Goal: Transaction & Acquisition: Obtain resource

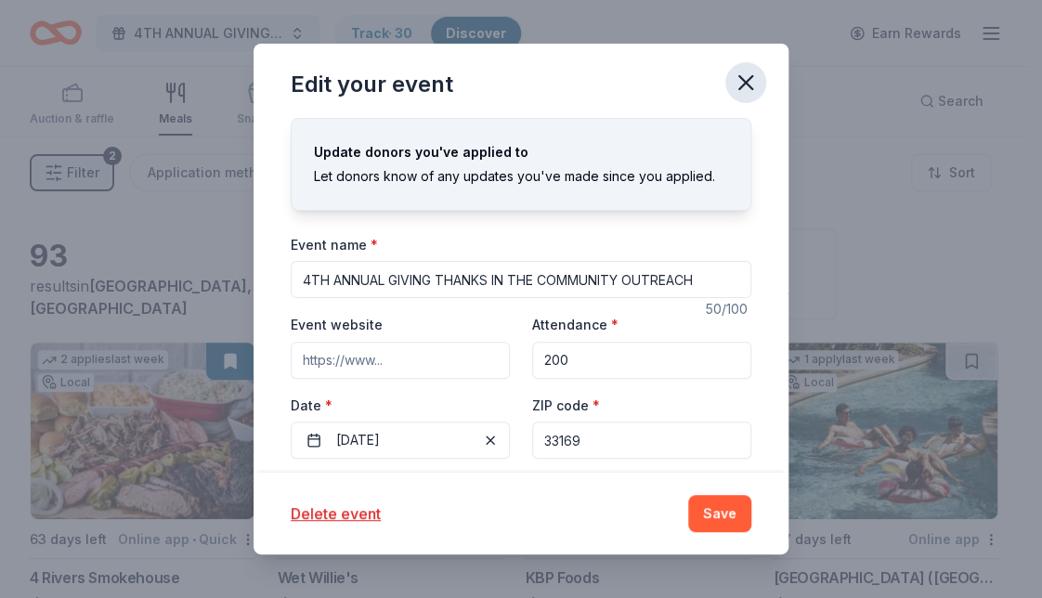
click at [748, 80] on icon "button" at bounding box center [745, 82] width 13 height 13
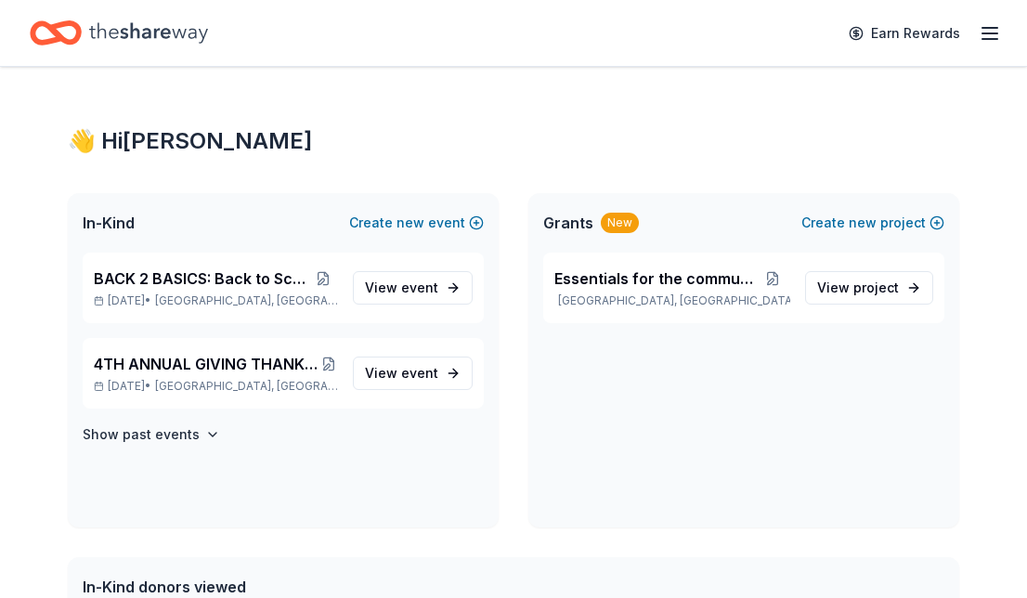
scroll to position [186, 0]
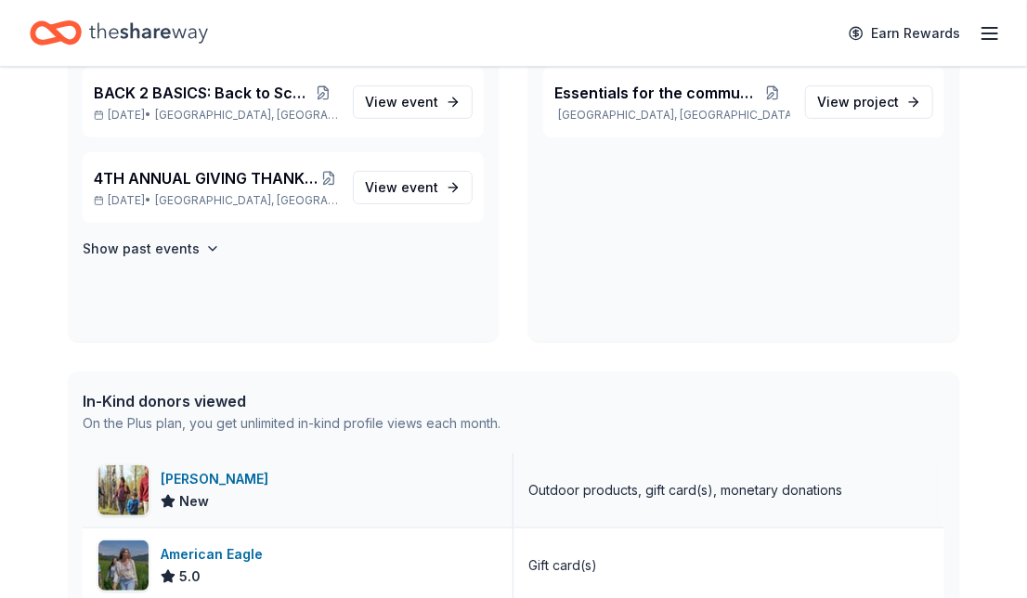
click at [194, 482] on div "[PERSON_NAME]" at bounding box center [218, 479] width 115 height 22
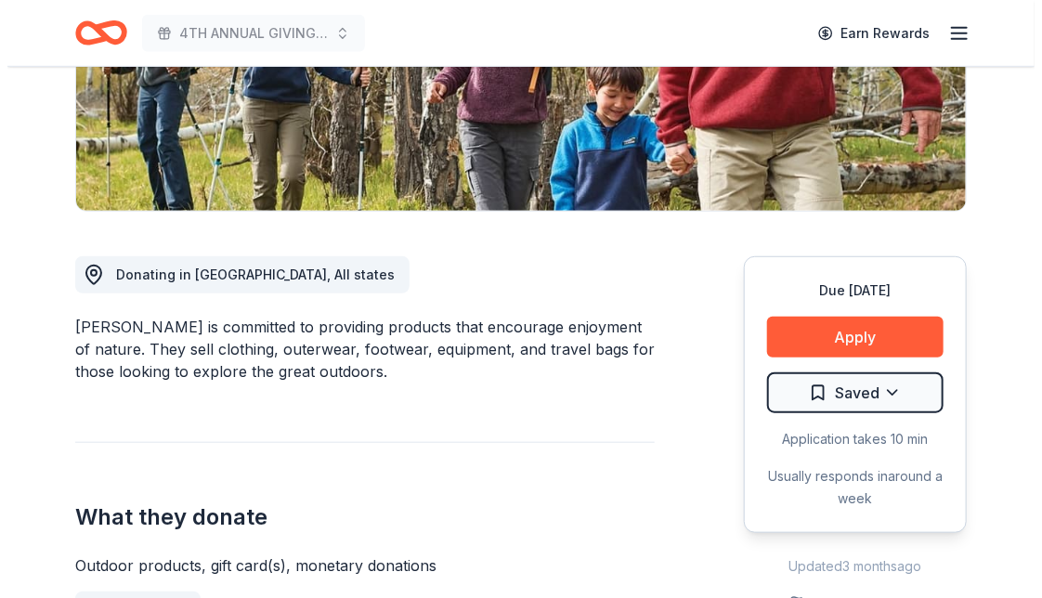
scroll to position [371, 0]
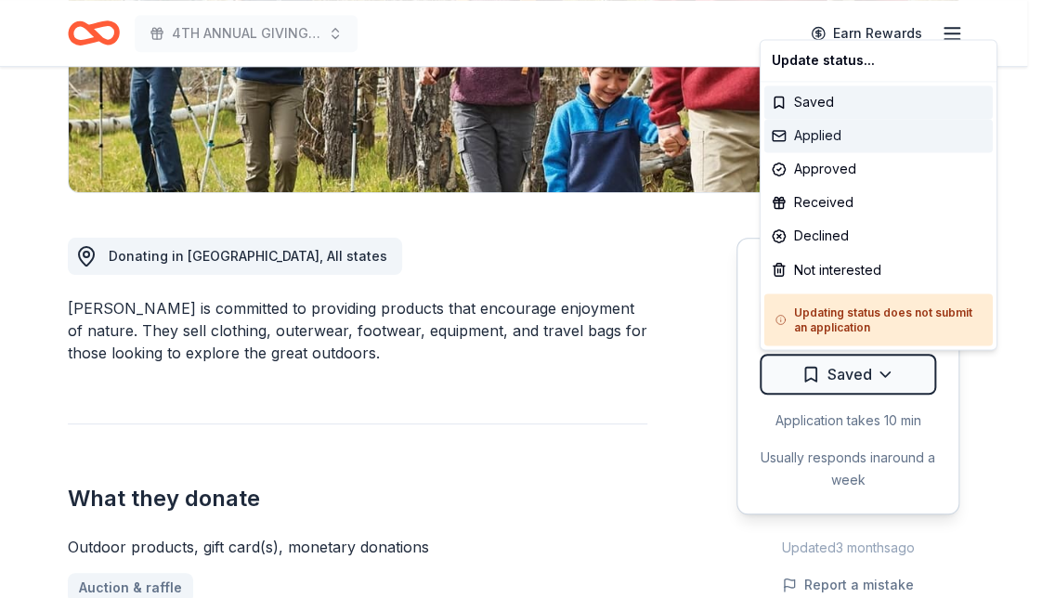
click at [819, 128] on div "Applied" at bounding box center [878, 135] width 228 height 33
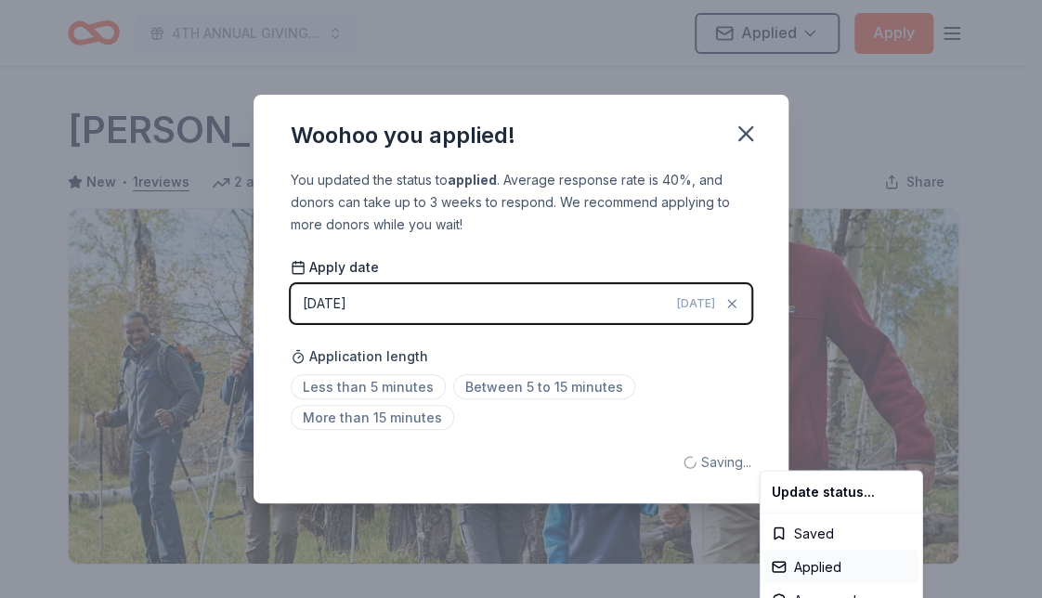
scroll to position [0, 0]
click at [743, 126] on html "4TH ANNUAL GIVING THANKS IN THE COMMUNITY OUTREACH Applied Apply Due in 21 days…" at bounding box center [521, 299] width 1042 height 598
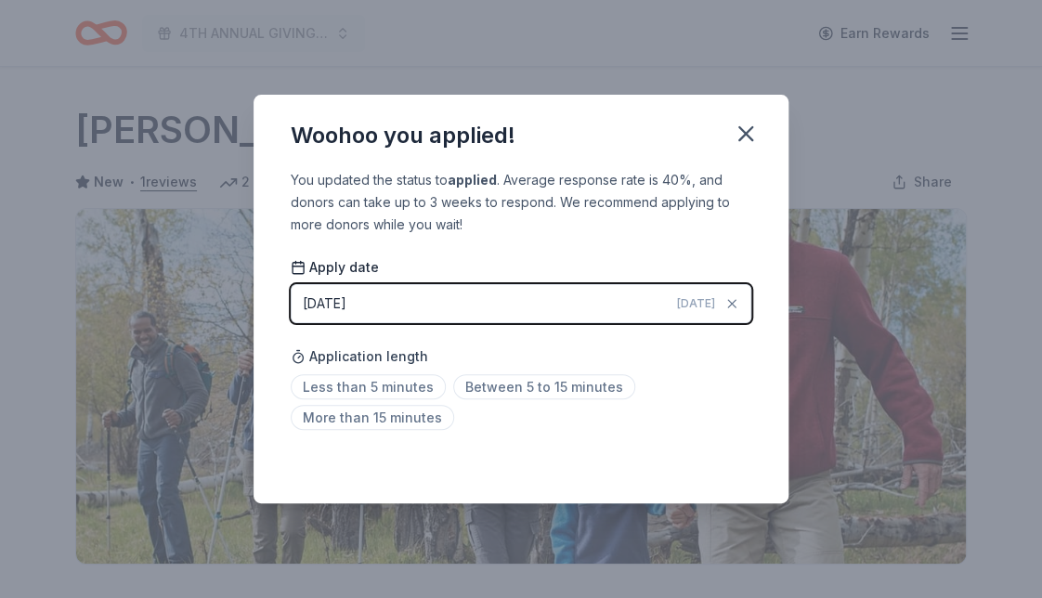
scroll to position [446, 0]
